Goal: Find specific page/section: Find specific page/section

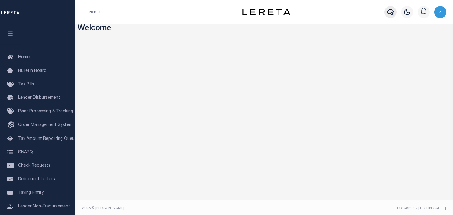
click at [389, 14] on icon "button" at bounding box center [390, 11] width 7 height 7
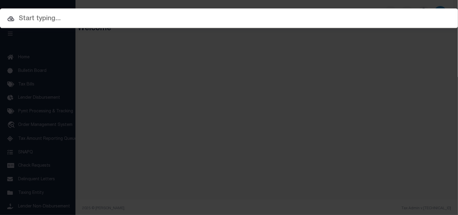
click at [366, 17] on input "text" at bounding box center [229, 19] width 458 height 11
paste input "400102811"
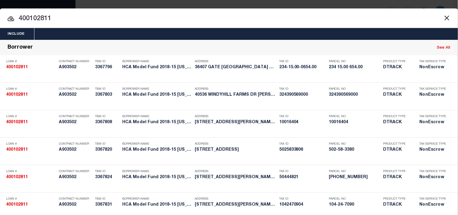
click at [194, 30] on div "Include Loans TBM Customers Borrowers Payments (Lender Non-Disb) Payments (Lend…" at bounding box center [229, 34] width 458 height 12
click at [443, 21] on button "Close" at bounding box center [447, 18] width 8 height 8
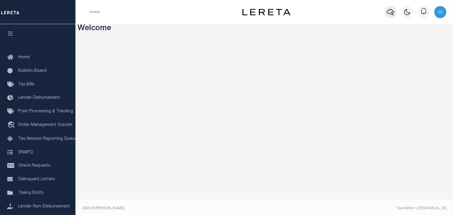
click at [389, 15] on icon "button" at bounding box center [390, 11] width 7 height 7
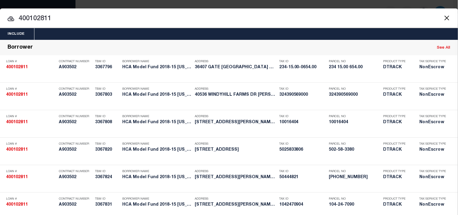
click at [337, 17] on input "400102811" at bounding box center [229, 19] width 458 height 11
click at [129, 35] on div "Include Loans TBM Customers Borrowers Payments (Lender Non-Disb) Payments (Lend…" at bounding box center [229, 34] width 458 height 12
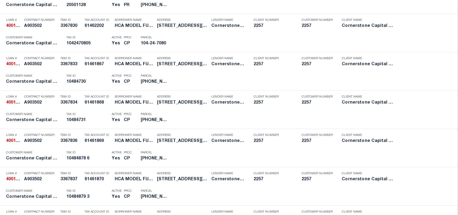
scroll to position [939, 0]
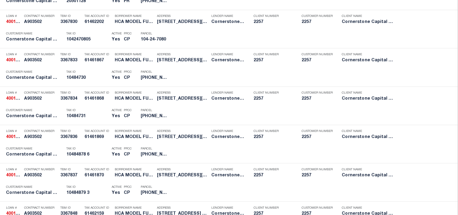
type input "400102811"
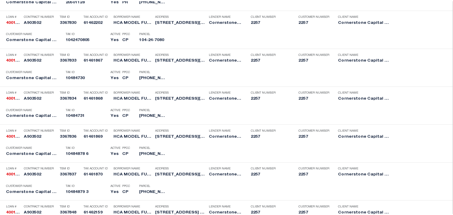
scroll to position [0, 0]
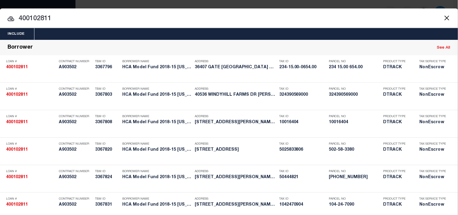
click at [443, 20] on button "Close" at bounding box center [447, 18] width 8 height 8
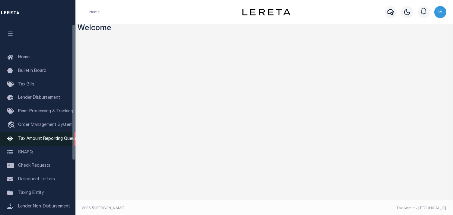
click at [24, 138] on span "Tax Amount Reporting Queue" at bounding box center [47, 139] width 59 height 4
